Goal: Find specific page/section: Find specific page/section

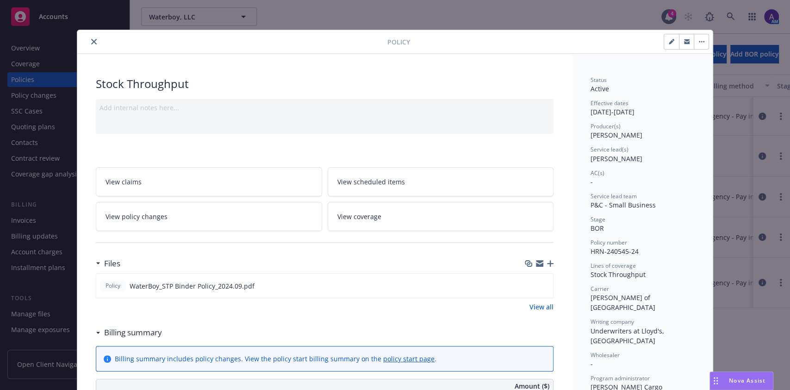
click at [85, 36] on div at bounding box center [234, 41] width 307 height 11
click at [91, 39] on icon "close" at bounding box center [94, 42] width 6 height 6
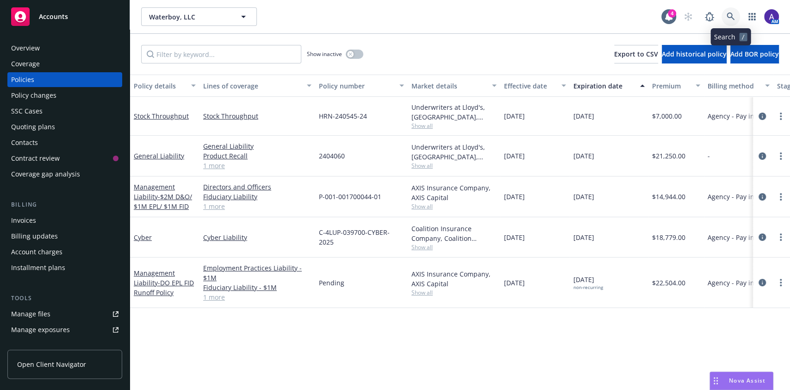
click at [730, 11] on link at bounding box center [731, 16] width 19 height 19
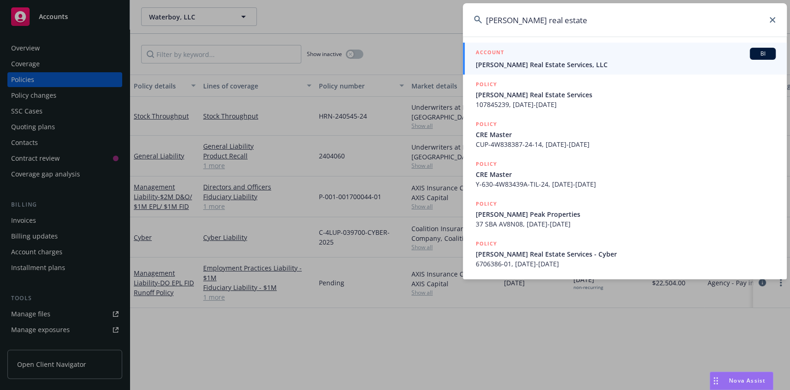
type input "[PERSON_NAME] real estate"
click at [592, 61] on span "[PERSON_NAME] Real Estate Services, LLC" at bounding box center [626, 65] width 300 height 10
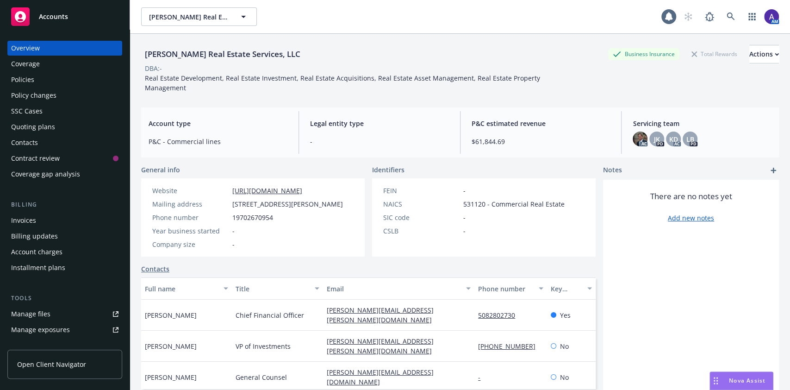
click at [33, 82] on div "Policies" at bounding box center [22, 79] width 23 height 15
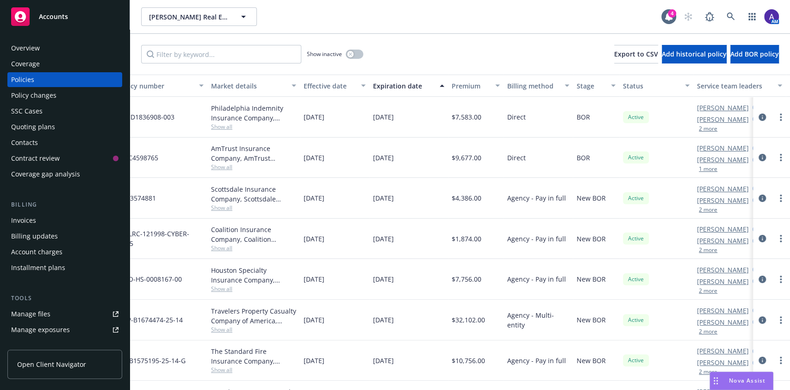
scroll to position [0, 210]
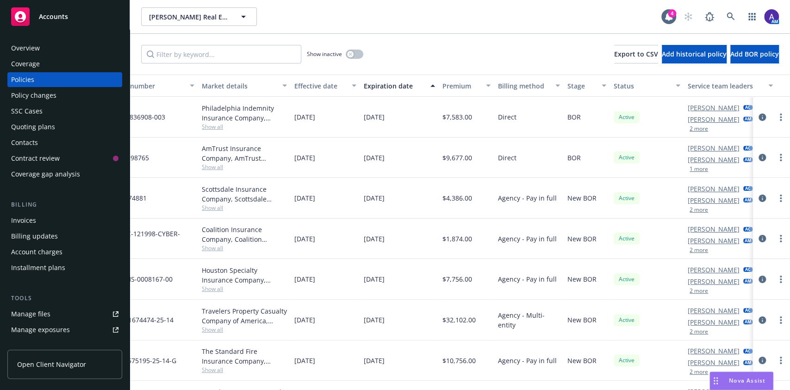
click at [76, 49] on div "Overview" at bounding box center [64, 48] width 107 height 15
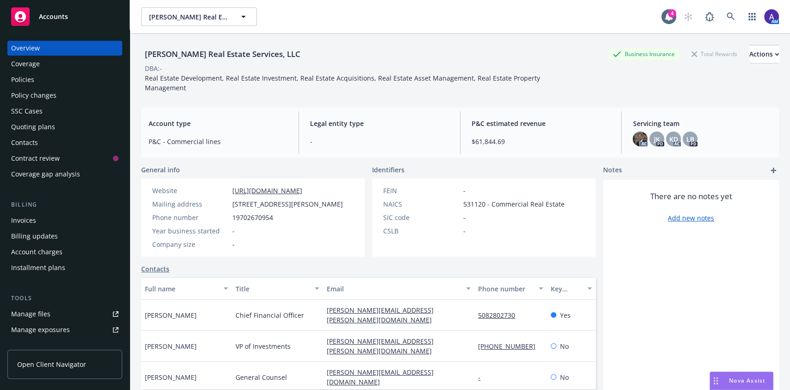
click at [69, 82] on div "Policies" at bounding box center [64, 79] width 107 height 15
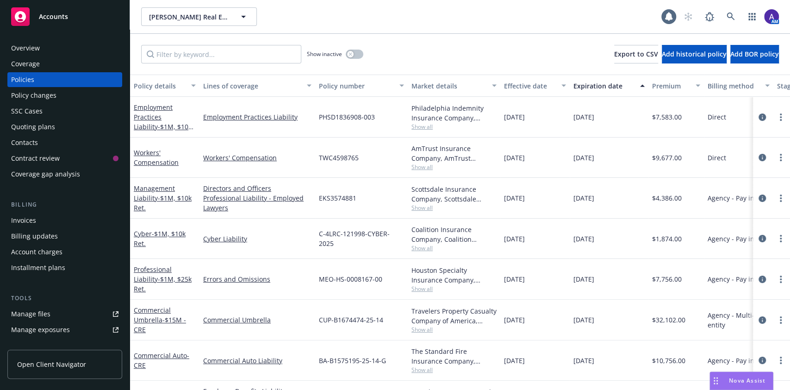
scroll to position [0, 243]
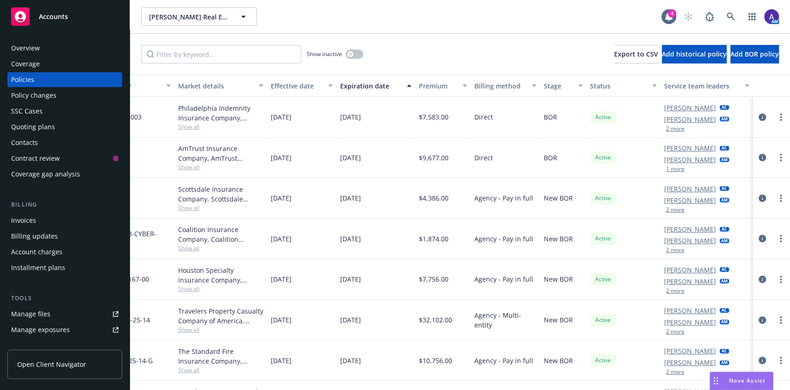
click at [640, 198] on div "Active" at bounding box center [624, 198] width 74 height 41
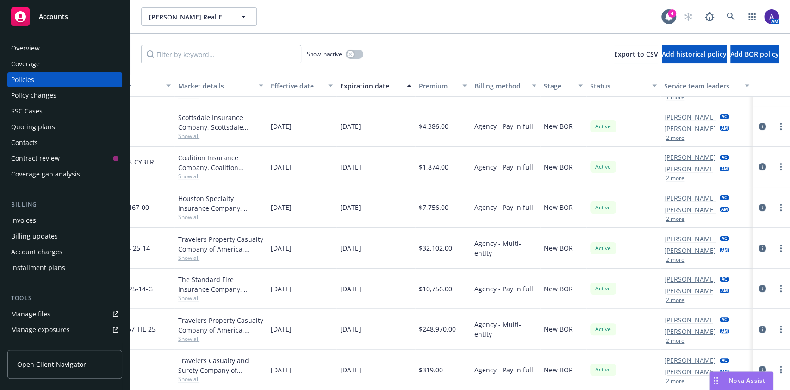
click at [666, 338] on button "2 more" at bounding box center [675, 341] width 19 height 6
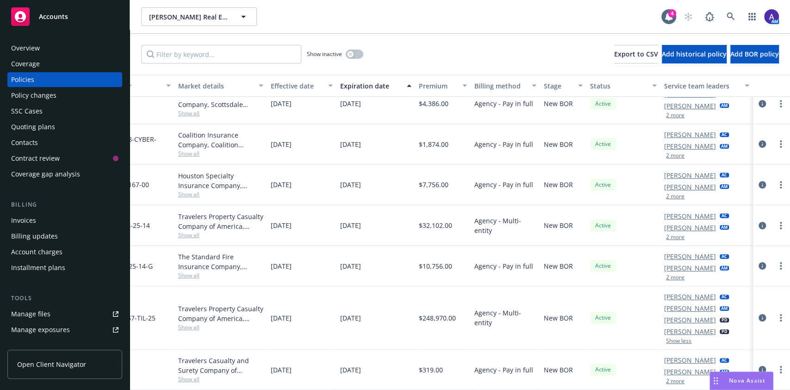
scroll to position [100, 0]
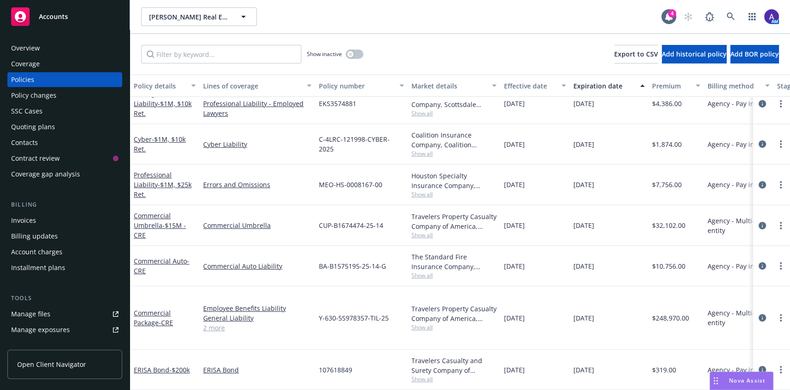
click at [67, 21] on div "Accounts" at bounding box center [64, 16] width 107 height 19
